Goal: Transaction & Acquisition: Purchase product/service

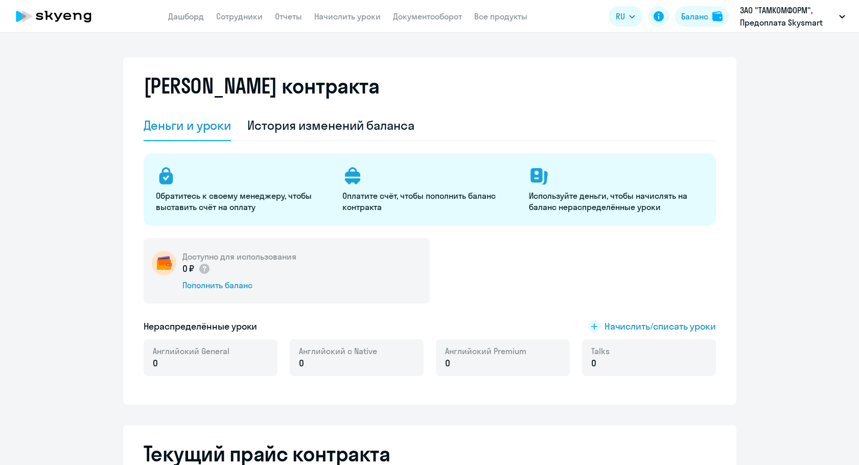
select select "english_adult_not_native_speaker"
click at [220, 278] on div "0 ₽ Пополнить баланс" at bounding box center [239, 276] width 114 height 29
click at [218, 283] on div "Пополнить баланс" at bounding box center [239, 285] width 114 height 11
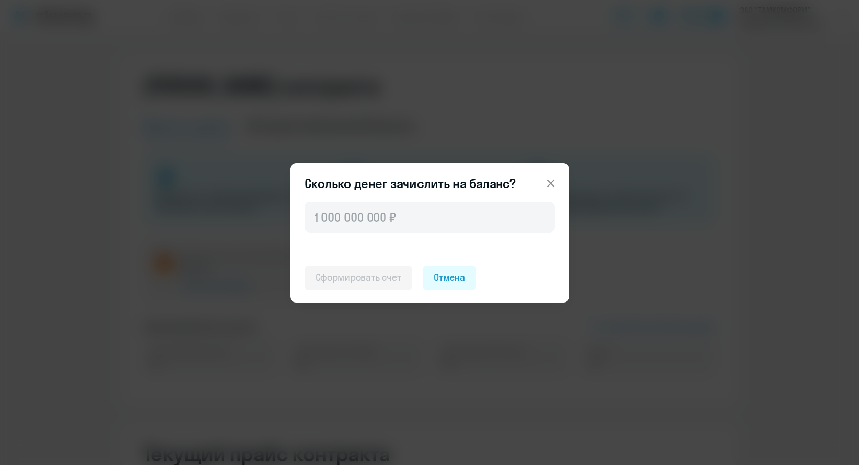
click at [400, 234] on div at bounding box center [429, 226] width 279 height 53
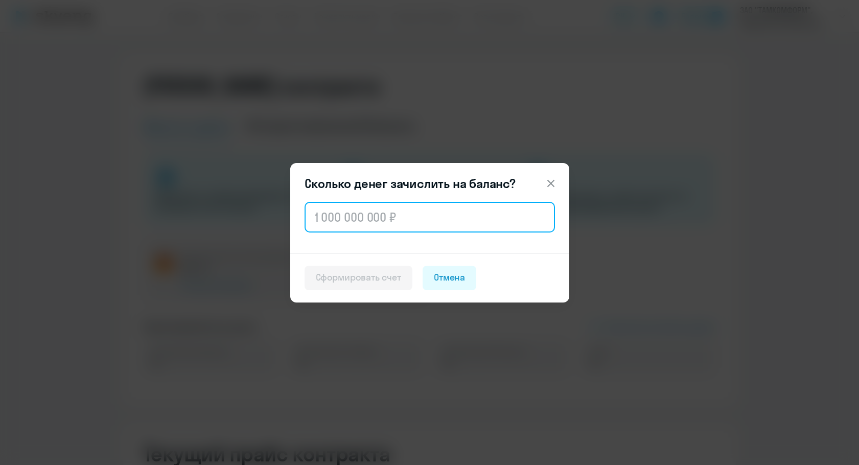
click at [401, 223] on input "text" at bounding box center [430, 217] width 250 height 31
paste input "63 000"
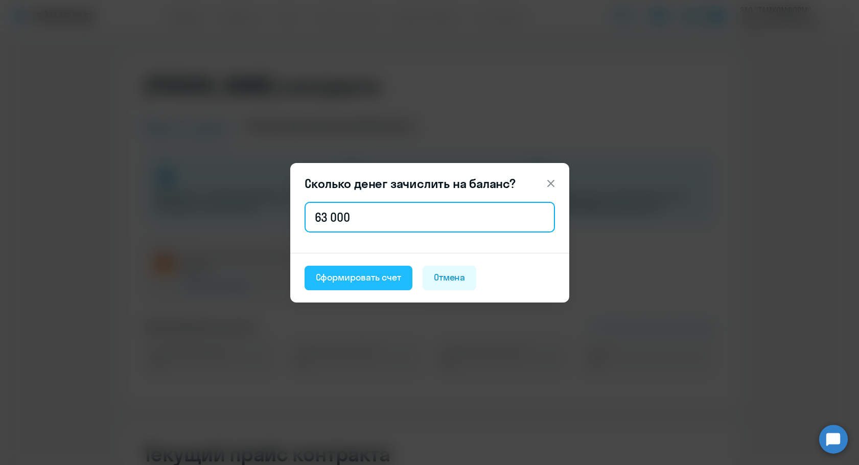
type input "63 000"
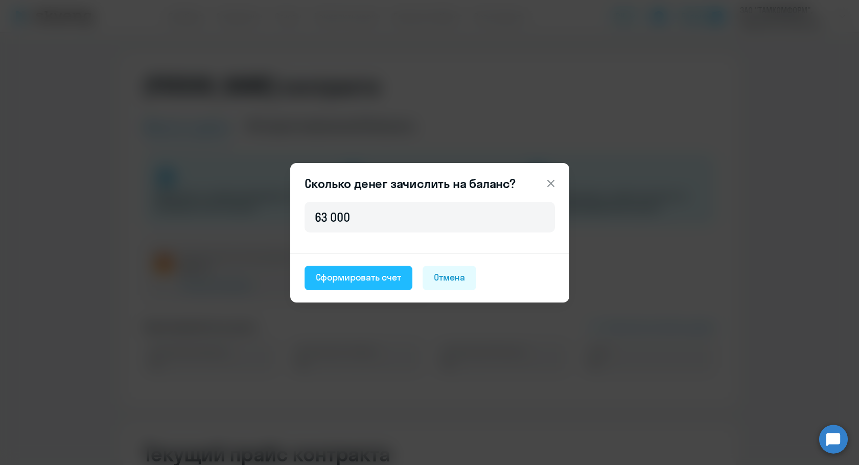
click at [360, 278] on div "Сформировать счет" at bounding box center [358, 277] width 85 height 13
